Goal: Information Seeking & Learning: Learn about a topic

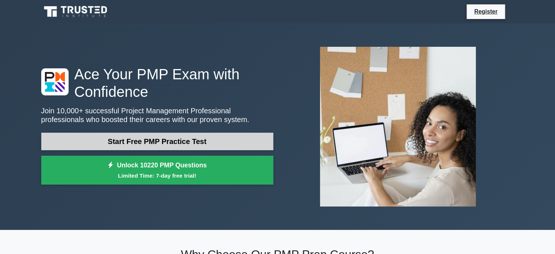
click at [167, 141] on link "Start Free PMP Practice Test" at bounding box center [157, 142] width 232 height 18
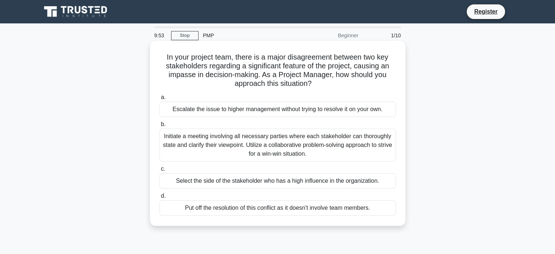
click at [183, 76] on h5 "In your project team, there is a major disagreement between two key stakeholder…" at bounding box center [278, 71] width 238 height 36
click at [250, 144] on div "Initiate a meeting involving all necessary parties where each stakeholder can t…" at bounding box center [278, 145] width 237 height 33
click at [160, 127] on input "b. Initiate a meeting involving all necessary parties where each stakeholder ca…" at bounding box center [160, 124] width 0 height 5
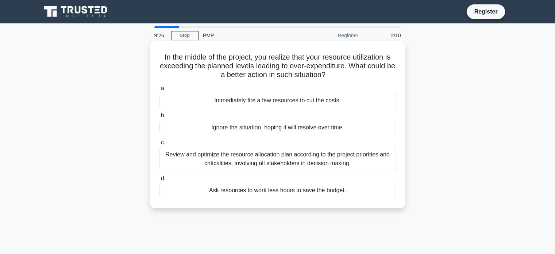
click at [296, 156] on div "Review and optimize the resource allocation plan according to the project prior…" at bounding box center [278, 159] width 237 height 24
click at [160, 145] on input "c. Review and optimize the resource allocation plan according to the project pr…" at bounding box center [160, 142] width 0 height 5
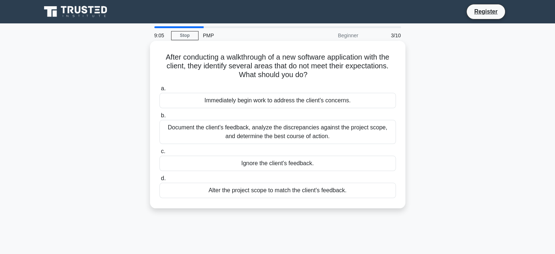
click at [296, 135] on div "Document the client's feedback, analyze the discrepancies against the project s…" at bounding box center [278, 132] width 237 height 24
click at [160, 118] on input "b. Document the client's feedback, analyze the discrepancies against the projec…" at bounding box center [160, 115] width 0 height 5
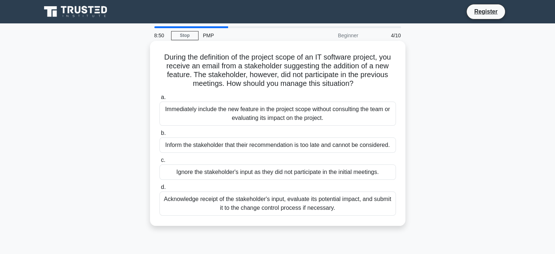
click at [300, 203] on div "Acknowledge receipt of the stakeholder's input, evaluate its potential impact, …" at bounding box center [278, 203] width 237 height 24
click at [160, 190] on input "d. Acknowledge receipt of the stakeholder's input, evaluate its potential impac…" at bounding box center [160, 187] width 0 height 5
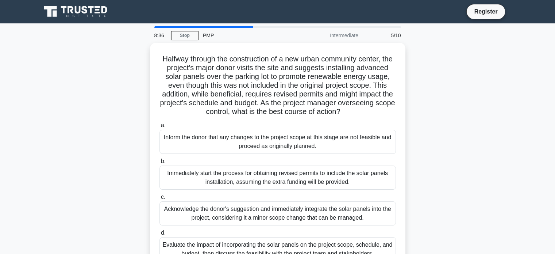
drag, startPoint x: 554, startPoint y: 36, endPoint x: 555, endPoint y: 42, distance: 5.9
click at [555, 42] on main "8:36 Stop PMP Intermediate 5/10 Halfway through the construction of a new urban…" at bounding box center [277, 208] width 555 height 371
click at [500, 102] on div "Halfway through the construction of a new urban community center, the project's…" at bounding box center [278, 161] width 482 height 237
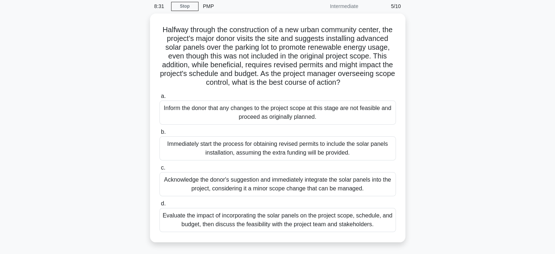
scroll to position [44, 0]
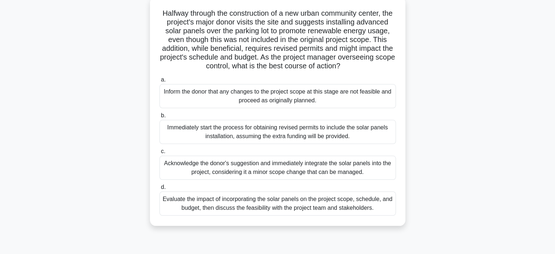
click at [314, 215] on div "Evaluate the impact of incorporating the solar panels on the project scope, sch…" at bounding box center [278, 203] width 237 height 24
click at [160, 190] on input "d. Evaluate the impact of incorporating the solar panels on the project scope, …" at bounding box center [160, 187] width 0 height 5
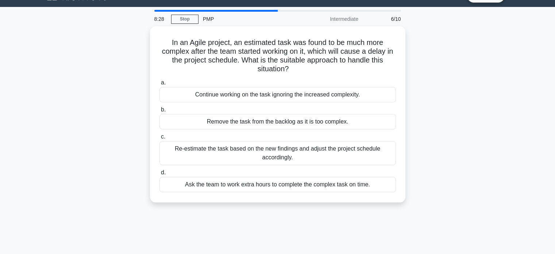
scroll to position [0, 0]
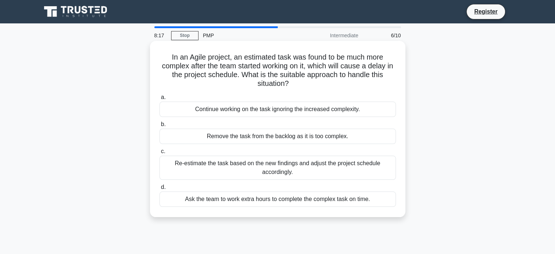
click at [279, 169] on div "Re-estimate the task based on the new findings and adjust the project schedule …" at bounding box center [278, 168] width 237 height 24
click at [160, 154] on input "c. Re-estimate the task based on the new findings and adjust the project schedu…" at bounding box center [160, 151] width 0 height 5
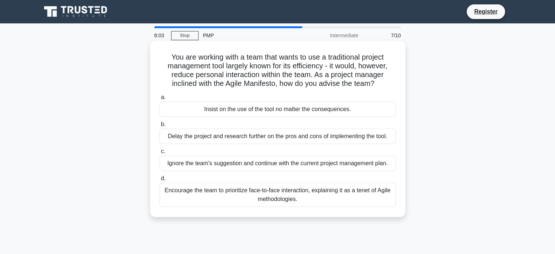
click at [241, 84] on h5 "You are working with a team that wants to use a traditional project management …" at bounding box center [278, 71] width 238 height 36
click at [282, 202] on div "Encourage the team to prioritize face-to-face interaction, explaining it as a t…" at bounding box center [278, 195] width 237 height 24
click at [160, 181] on input "d. Encourage the team to prioritize face-to-face interaction, explaining it as …" at bounding box center [160, 178] width 0 height 5
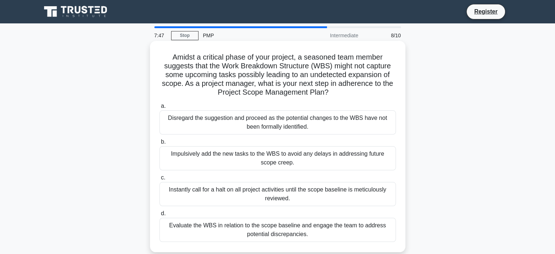
click at [261, 230] on div "Evaluate the WBS in relation to the scope baseline and engage the team to addre…" at bounding box center [278, 230] width 237 height 24
click at [160, 216] on input "d. Evaluate the WBS in relation to the scope baseline and engage the team to ad…" at bounding box center [160, 213] width 0 height 5
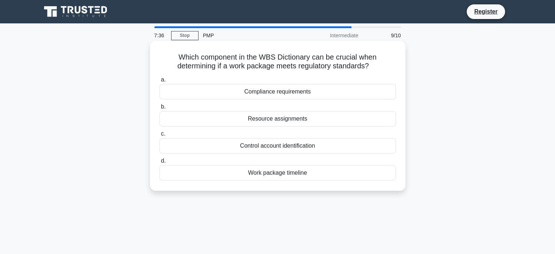
click at [280, 126] on div "Resource assignments" at bounding box center [278, 118] width 237 height 15
click at [160, 109] on input "b. Resource assignments" at bounding box center [160, 106] width 0 height 5
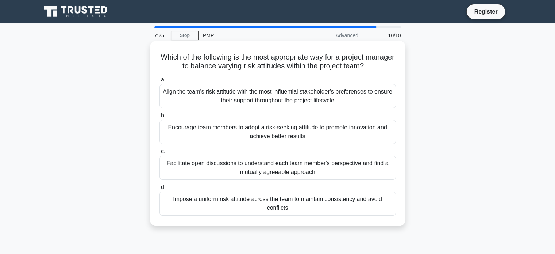
click at [276, 167] on div "Facilitate open discussions to understand each team member's perspective and fi…" at bounding box center [278, 168] width 237 height 24
click at [160, 154] on input "c. Facilitate open discussions to understand each team member's perspective and…" at bounding box center [160, 151] width 0 height 5
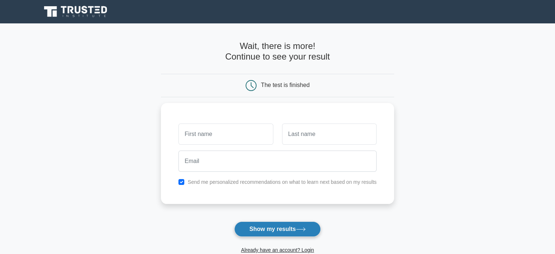
click at [288, 232] on button "Show my results" at bounding box center [277, 228] width 86 height 15
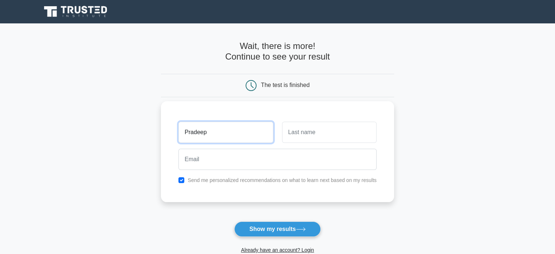
type input "Pradeep"
type input "v"
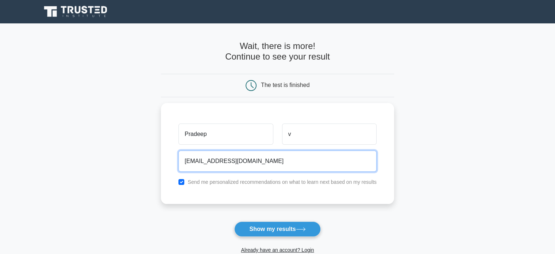
paste input "pradeepaws2024"
paste input "email"
type input "pradeepaws2024@gmail.com"
click at [234, 221] on button "Show my results" at bounding box center [277, 228] width 86 height 15
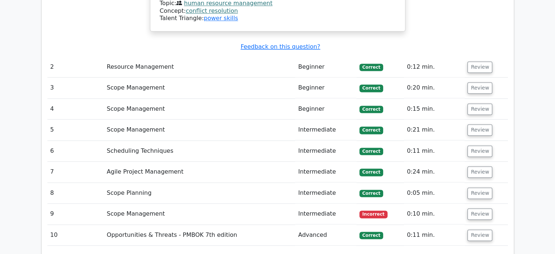
scroll to position [1011, 0]
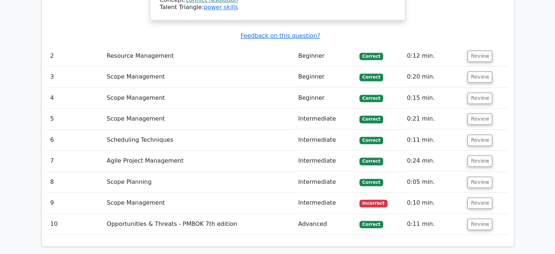
click at [145, 192] on td "Scope Management" at bounding box center [200, 202] width 192 height 21
click at [477, 197] on button "Review" at bounding box center [480, 202] width 25 height 11
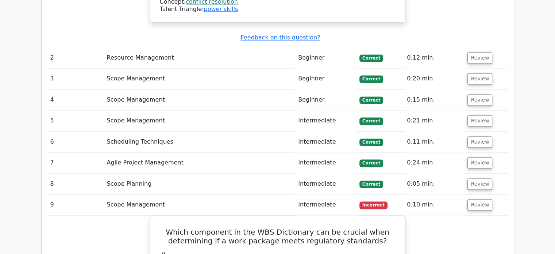
scroll to position [1059, 0]
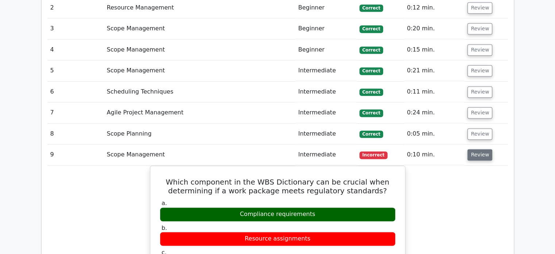
click at [481, 149] on button "Review" at bounding box center [480, 154] width 25 height 11
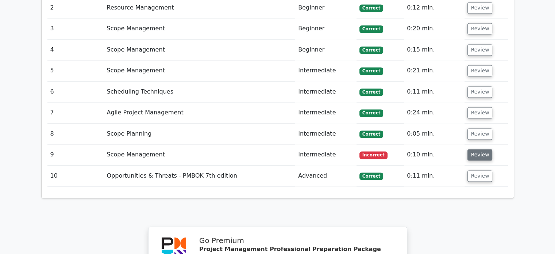
click at [479, 149] on button "Review" at bounding box center [480, 154] width 25 height 11
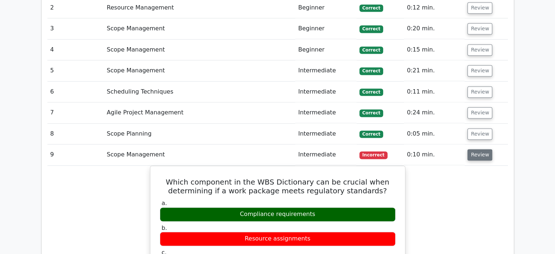
click at [479, 149] on button "Review" at bounding box center [480, 154] width 25 height 11
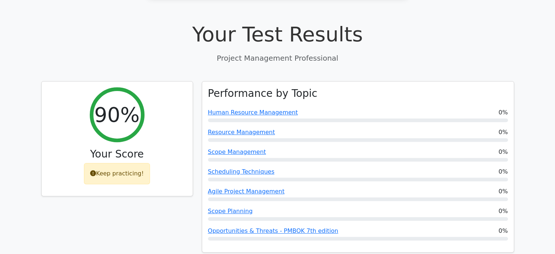
scroll to position [233, 0]
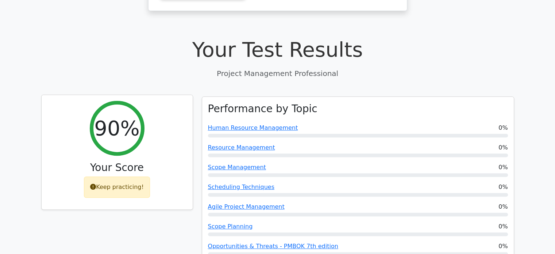
click at [125, 161] on h3 "Your Score" at bounding box center [116, 167] width 139 height 12
click at [114, 176] on div "Keep practicing!" at bounding box center [117, 186] width 66 height 21
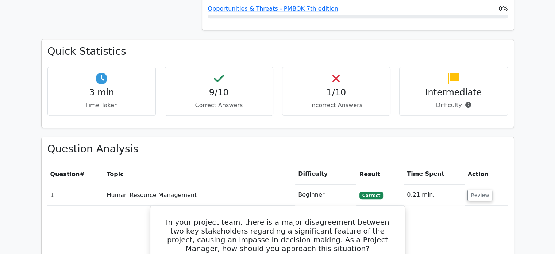
scroll to position [0, 0]
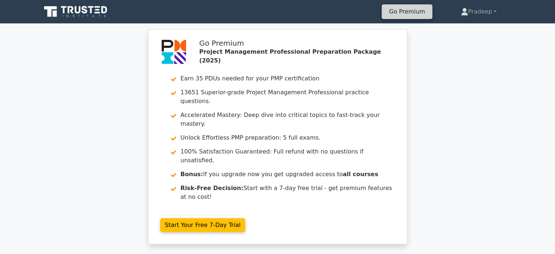
click at [414, 9] on link "Go Premium" at bounding box center [407, 12] width 45 height 10
